Goal: Task Accomplishment & Management: Use online tool/utility

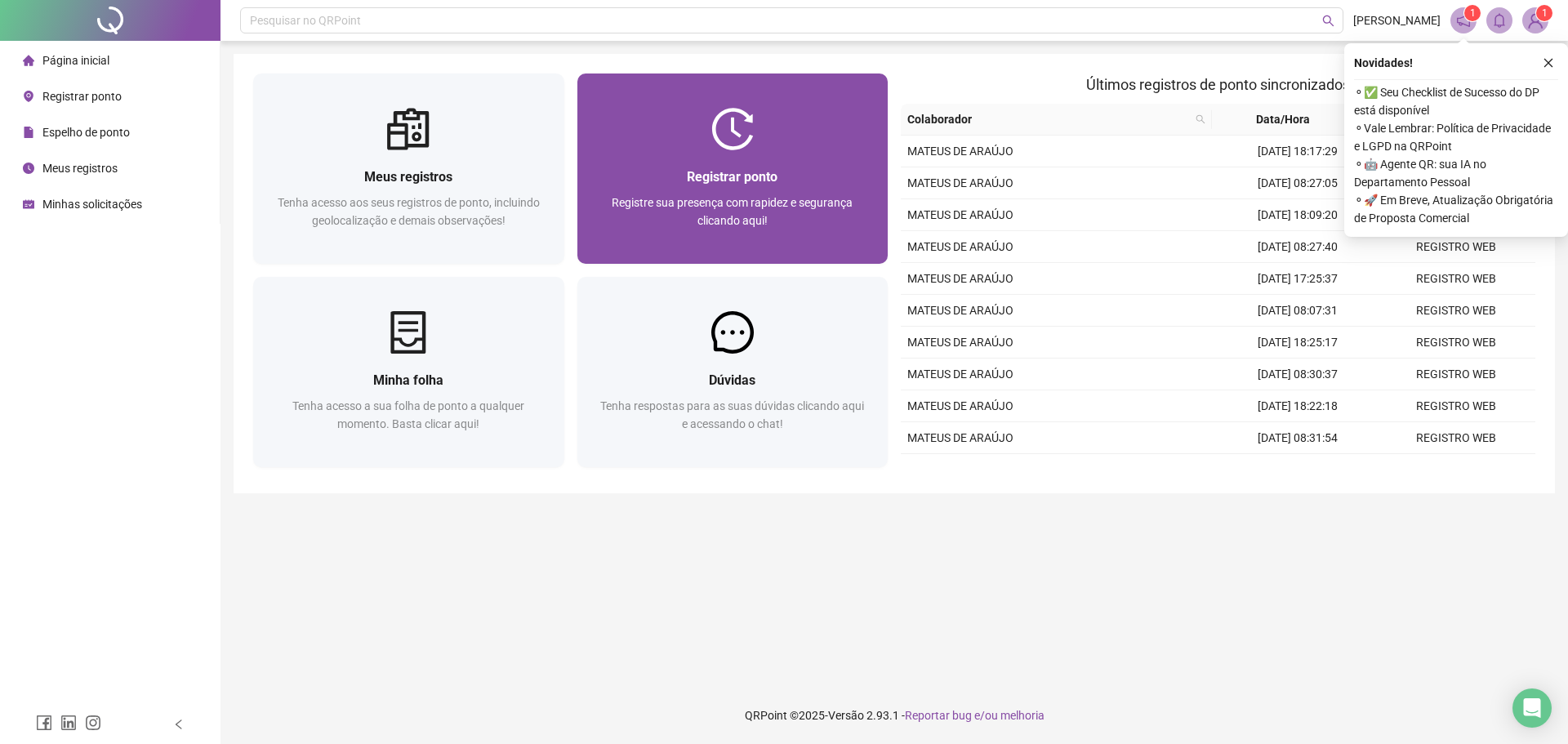
click at [710, 189] on div "Registrar ponto Registre sua presença com rapidez e segurança clicando aqui!" at bounding box center [733, 207] width 272 height 81
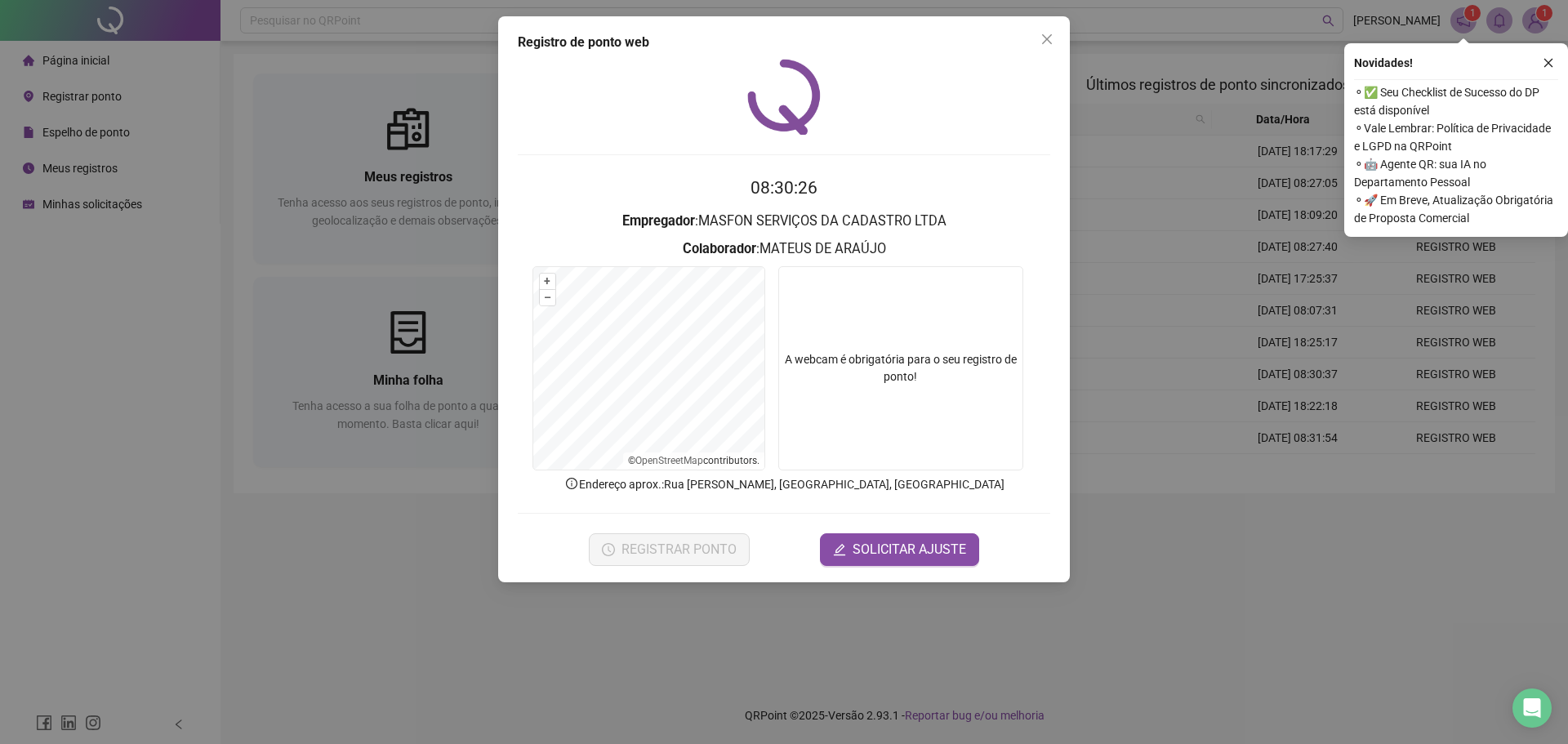
click at [778, 551] on div "REGISTRAR PONTO SOLICITAR AJUSTE" at bounding box center [784, 550] width 533 height 33
click at [693, 545] on span "REGISTRAR PONTO" at bounding box center [679, 550] width 115 height 19
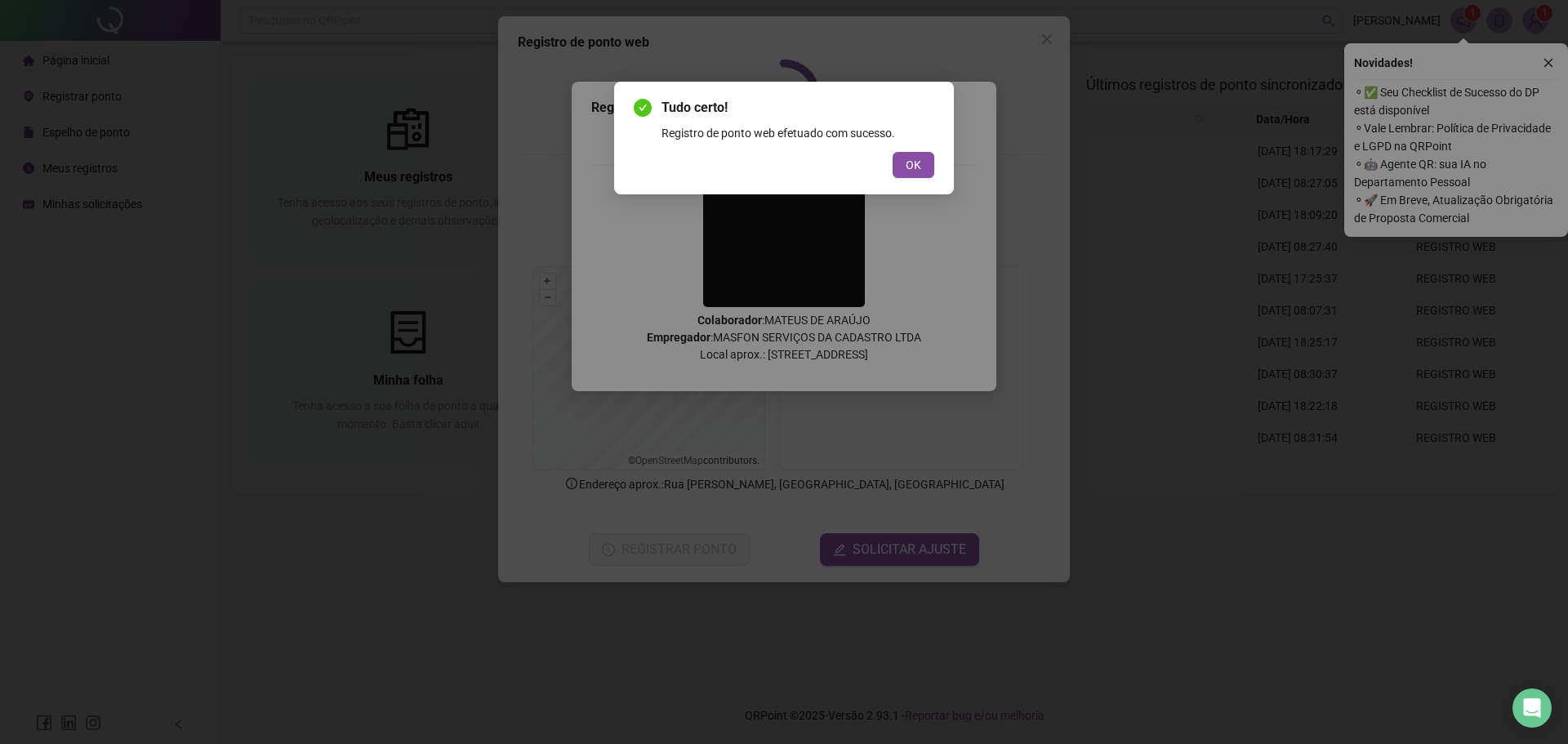
click at [908, 159] on span "OK" at bounding box center [914, 164] width 16 height 18
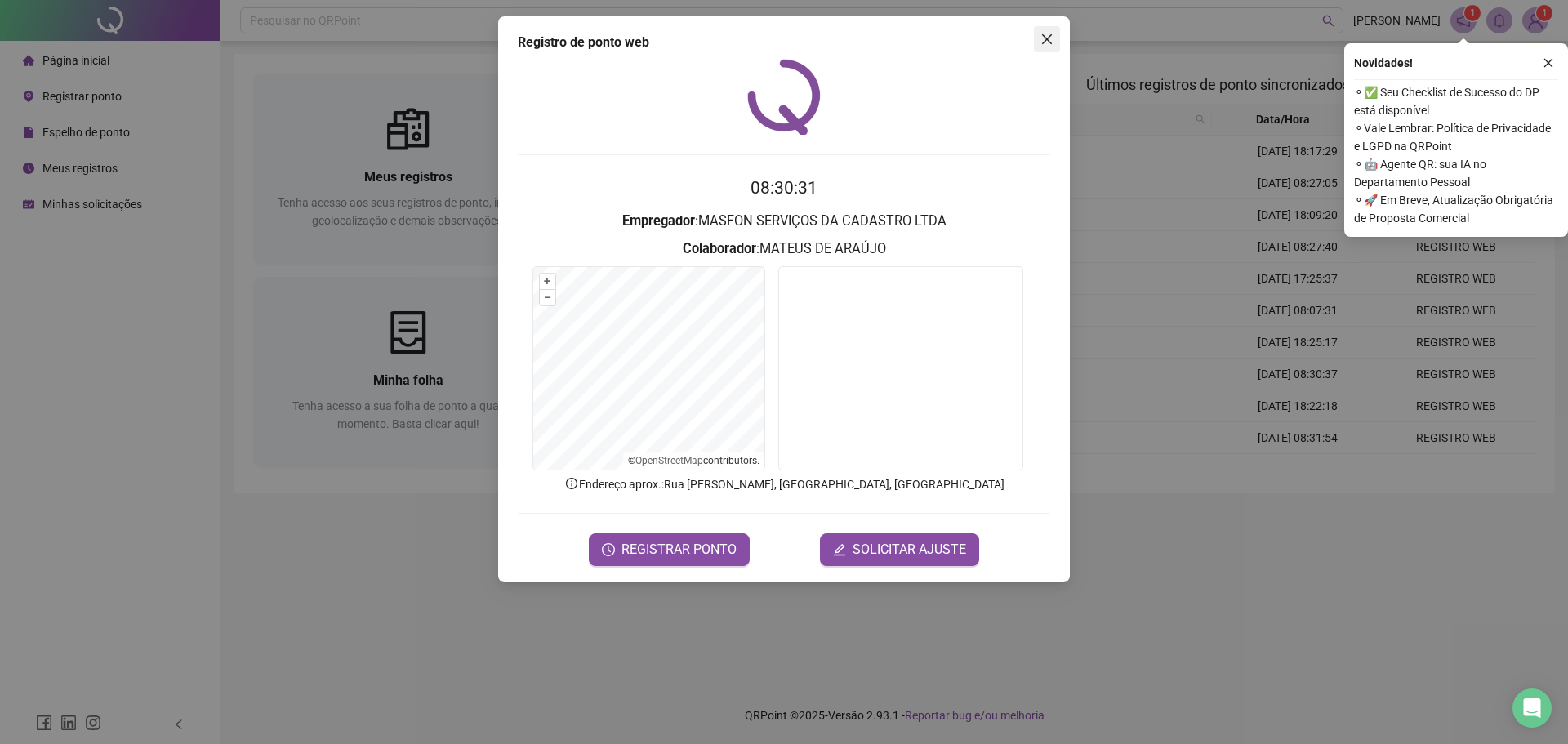
click at [1050, 46] on button "Close" at bounding box center [1047, 40] width 26 height 26
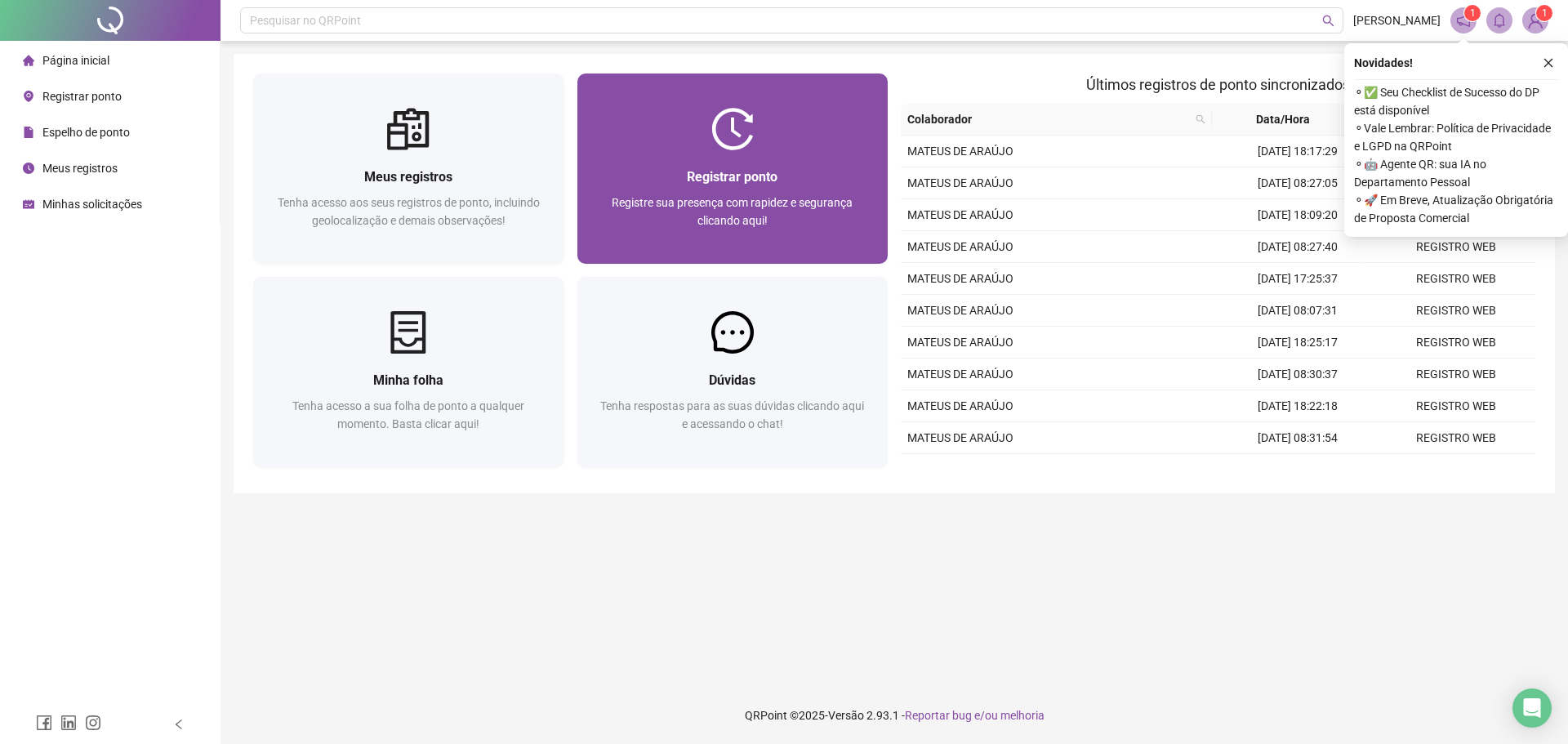
click at [719, 105] on div "Registrar ponto Registre sua presença com rapidez e segurança clicando aqui!" at bounding box center [733, 169] width 311 height 190
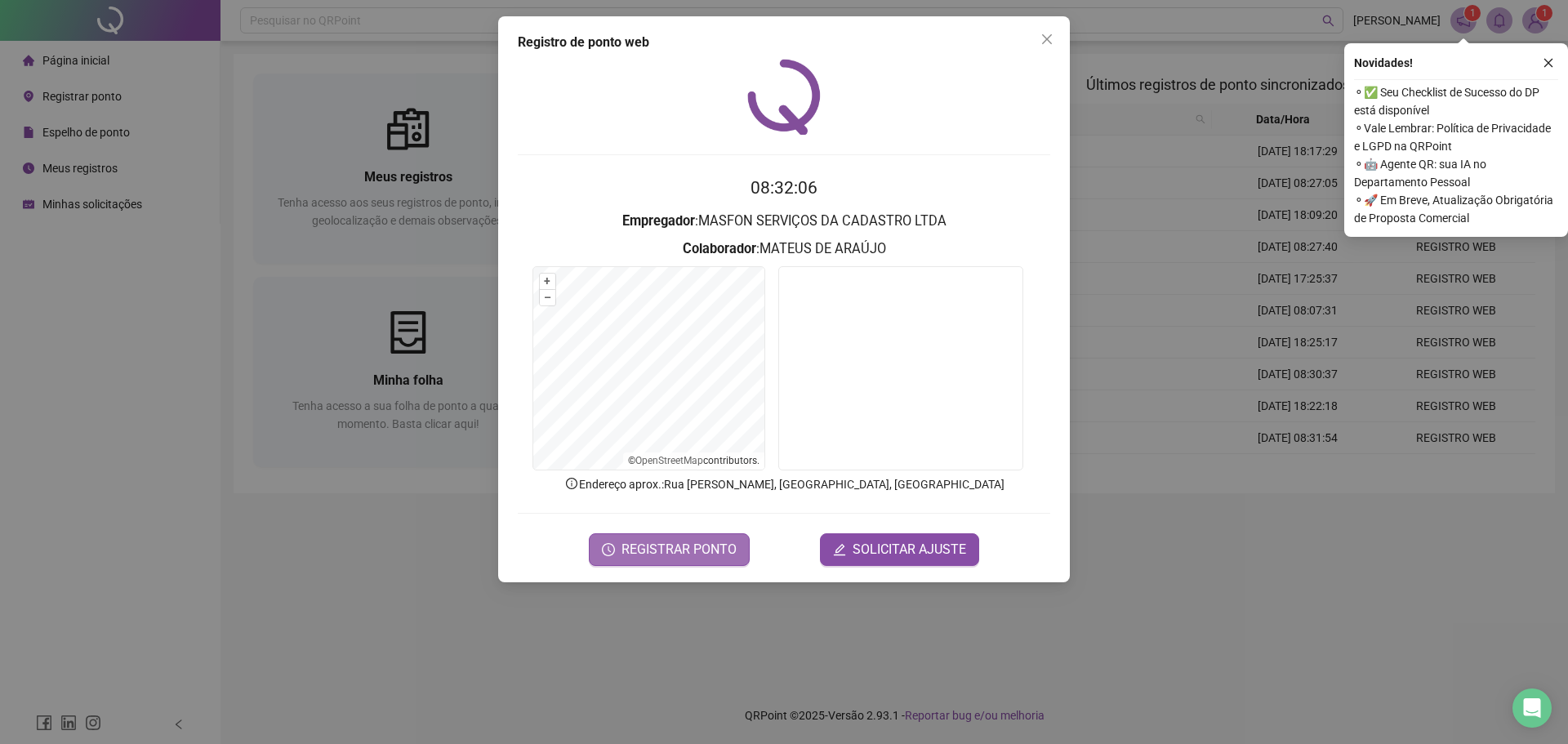
click at [679, 559] on button "REGISTRAR PONTO" at bounding box center [669, 550] width 161 height 33
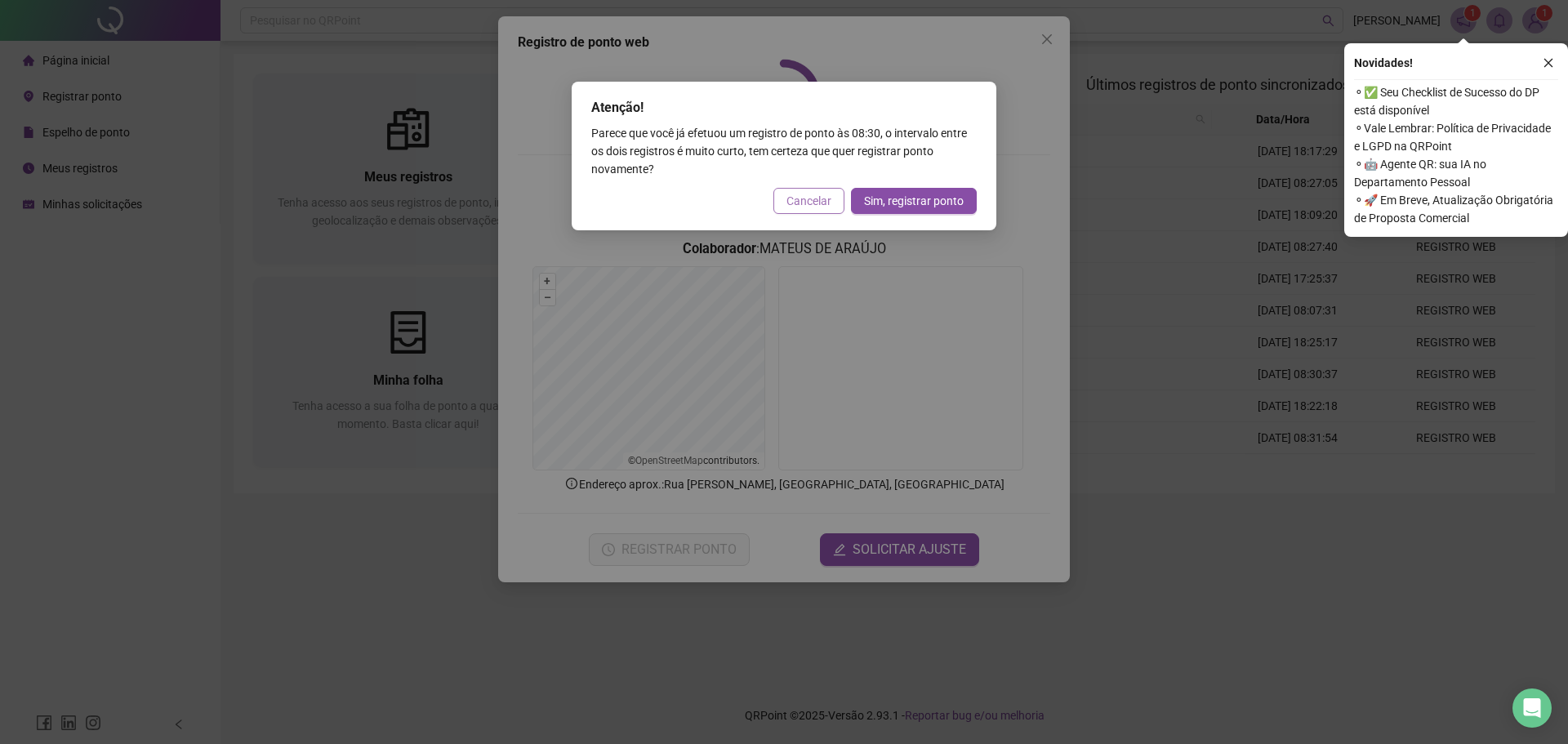
click at [796, 206] on span "Cancelar" at bounding box center [808, 201] width 45 height 18
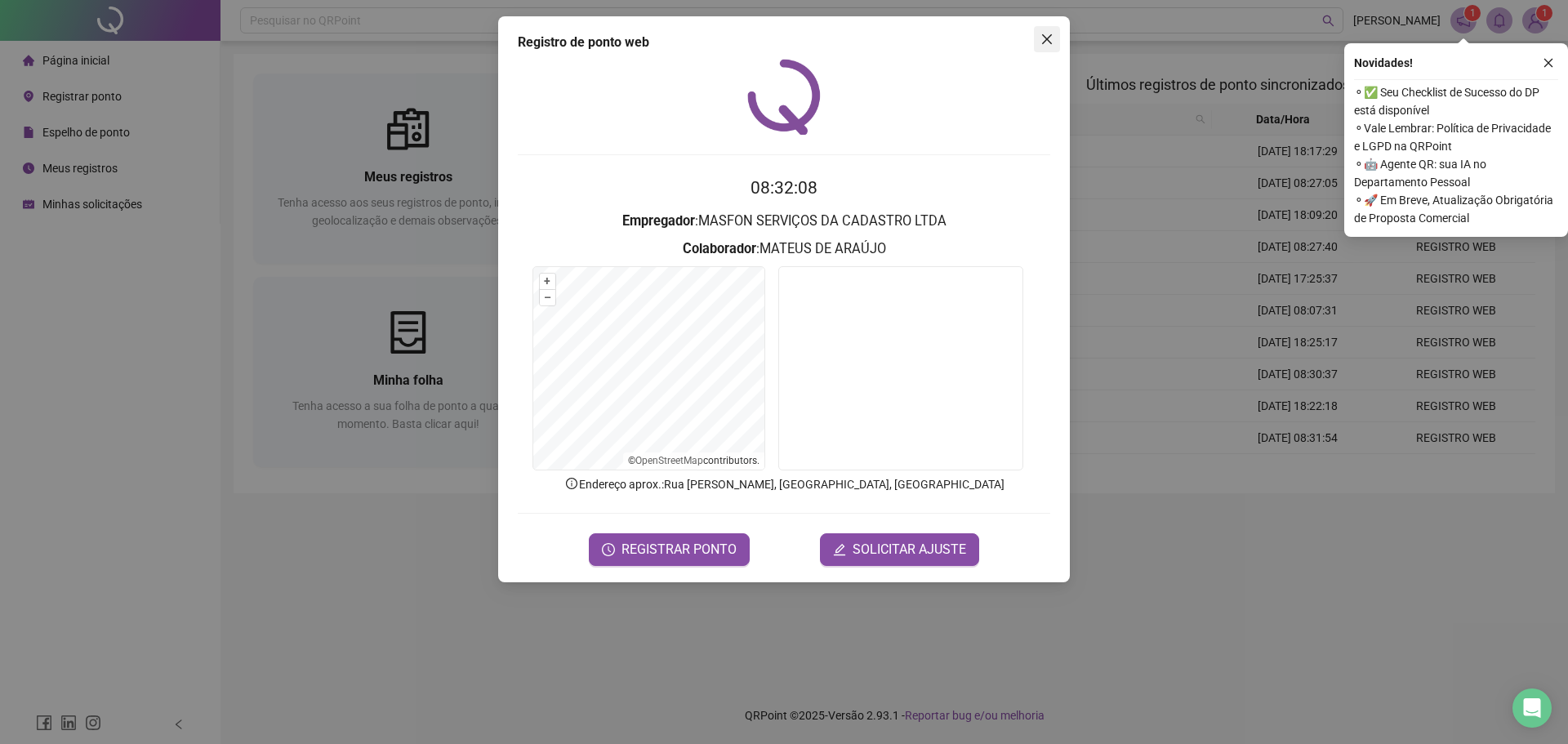
click at [1050, 38] on icon "close" at bounding box center [1047, 39] width 13 height 13
